Goal: Check status: Check status

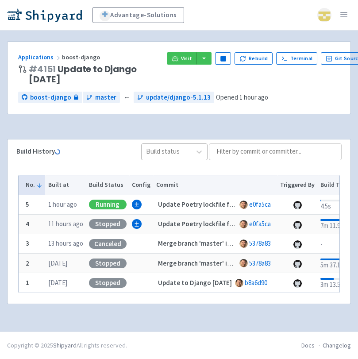
scroll to position [0, 4]
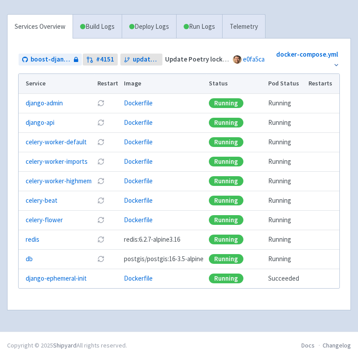
scroll to position [200, 0]
click at [64, 60] on span "boost-django" at bounding box center [51, 59] width 41 height 10
click at [53, 63] on span "boost-django" at bounding box center [51, 59] width 41 height 10
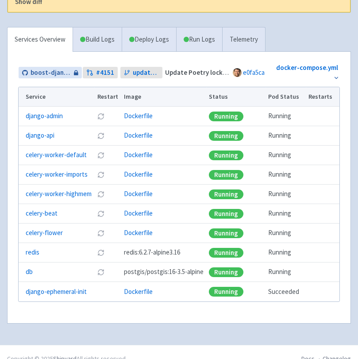
scroll to position [213, 0]
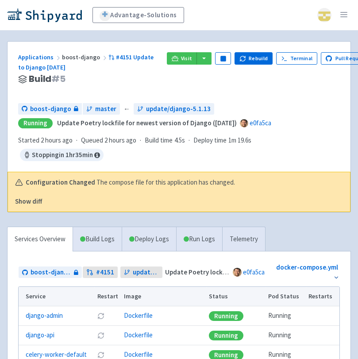
click at [243, 19] on div "Advantage-Solutions sdafina User Profile Sign out" at bounding box center [179, 15] width 344 height 16
